Goal: Task Accomplishment & Management: Check status

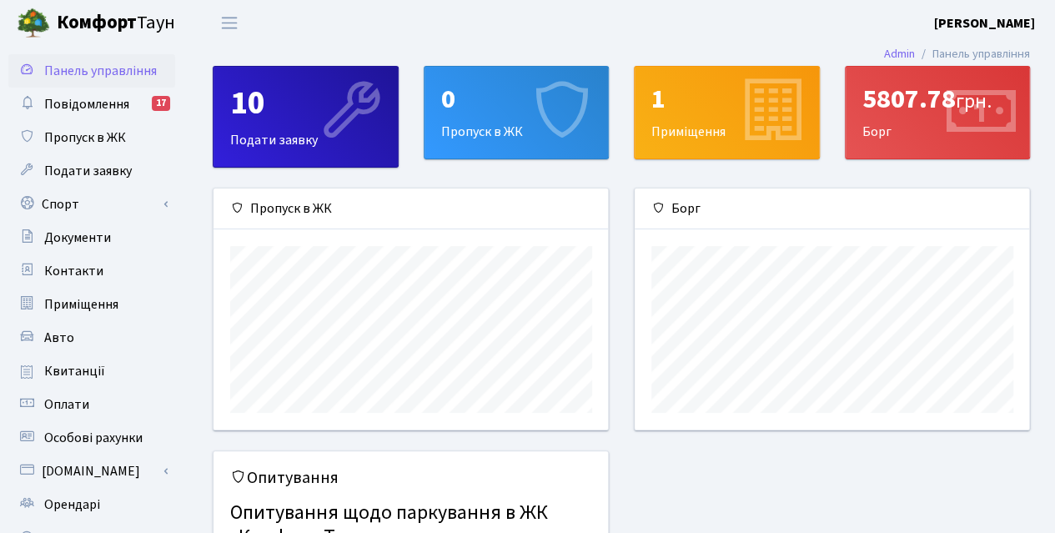
click at [890, 104] on div "5807.78 грн." at bounding box center [938, 99] width 151 height 32
click at [62, 376] on span "Квитанції" at bounding box center [74, 371] width 61 height 18
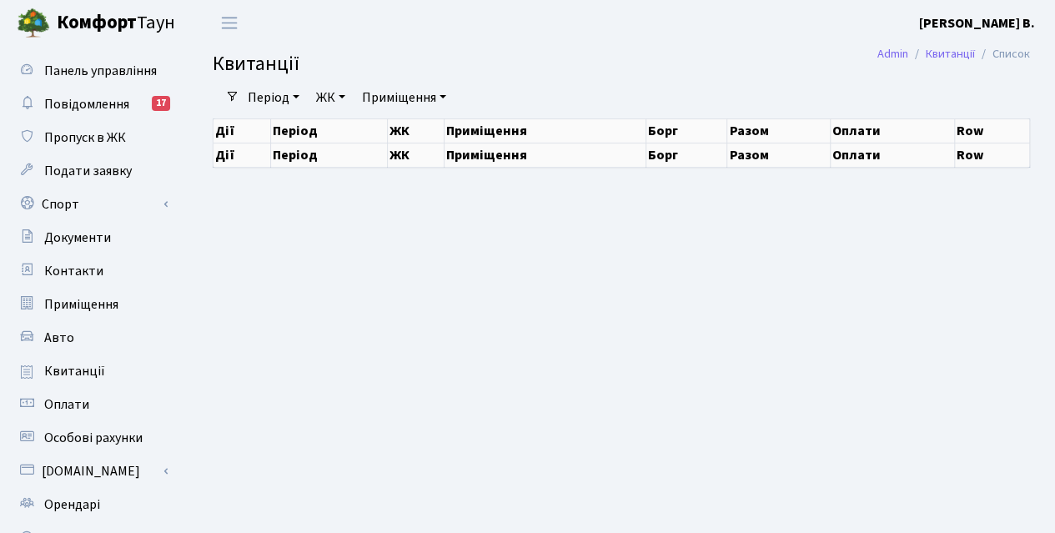
select select "25"
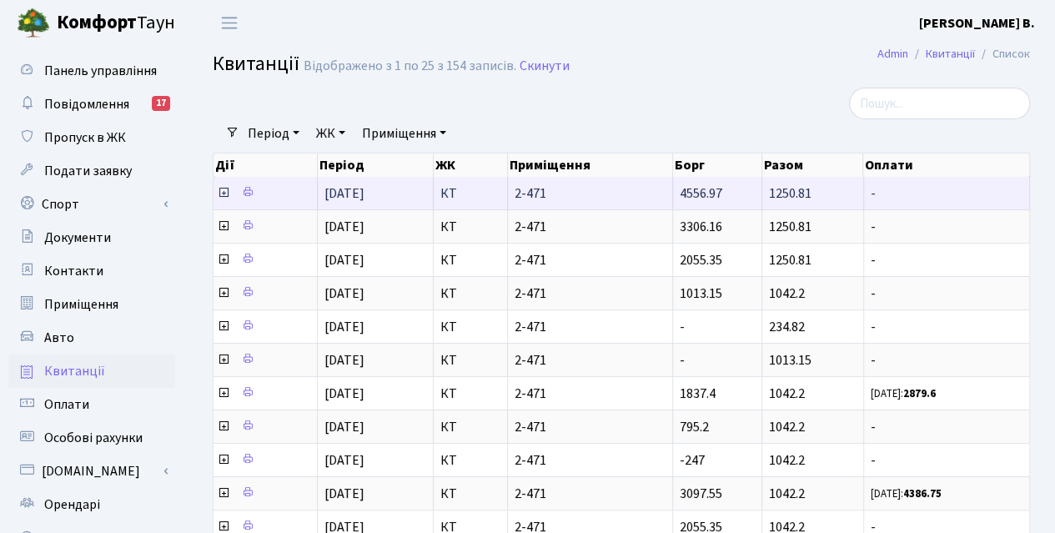
click at [224, 190] on icon at bounding box center [223, 192] width 13 height 13
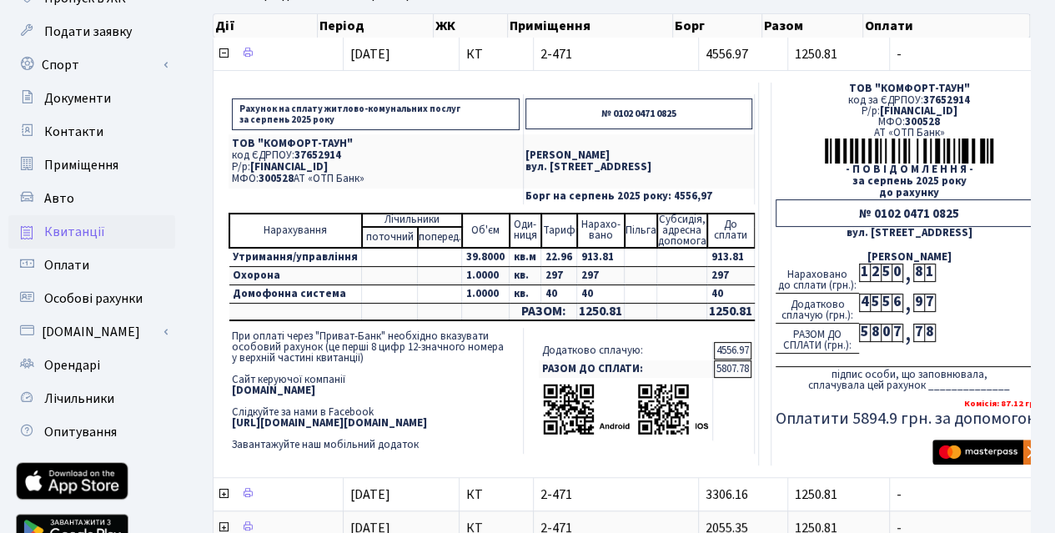
scroll to position [140, 0]
